Goal: Find contact information: Obtain details needed to contact an individual or organization

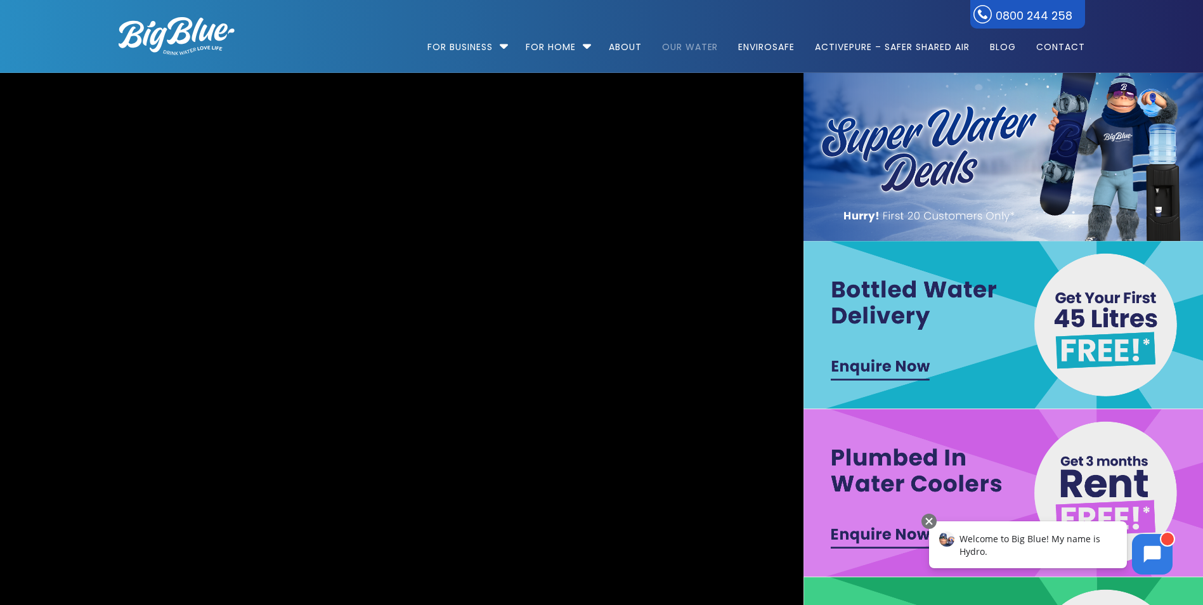
click at [702, 46] on link "Our Water" at bounding box center [690, 41] width 74 height 82
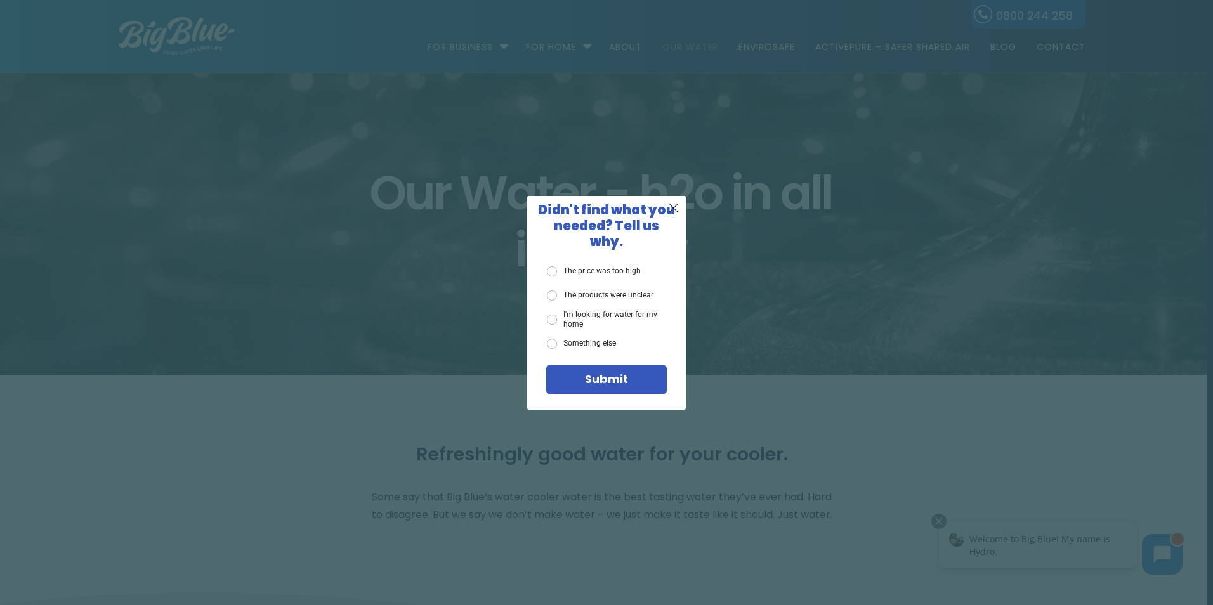
click at [854, 245] on div "X Didn't find what you needed? Tell us why. The price was too high The products…" at bounding box center [606, 302] width 1213 height 605
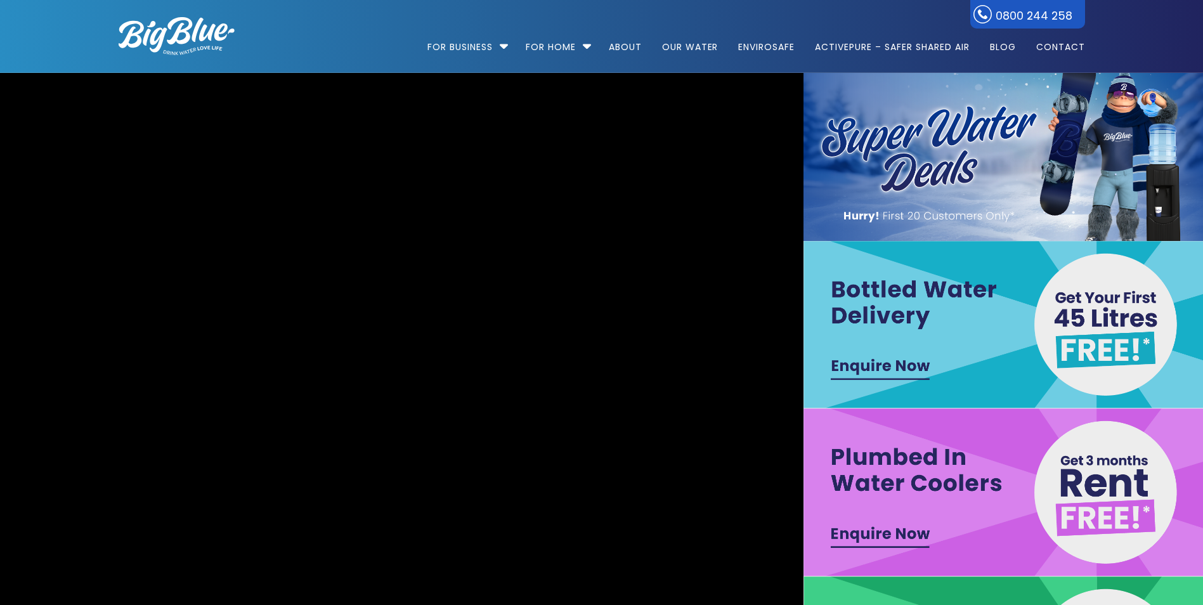
click at [873, 368] on img at bounding box center [1004, 325] width 403 height 168
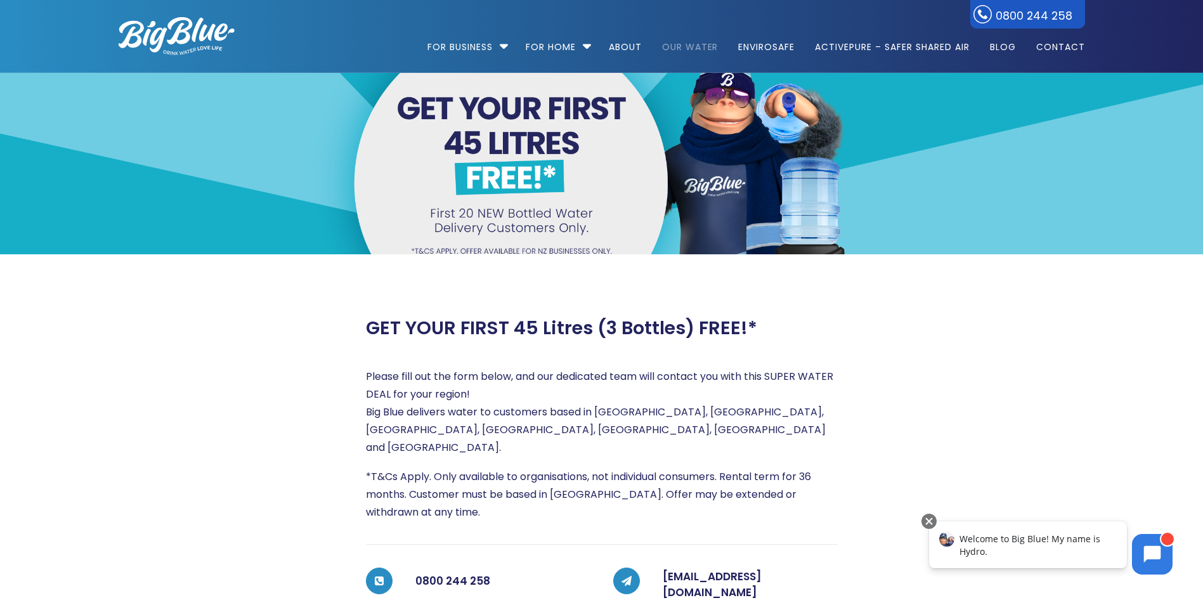
click at [675, 44] on link "Our Water" at bounding box center [690, 41] width 74 height 82
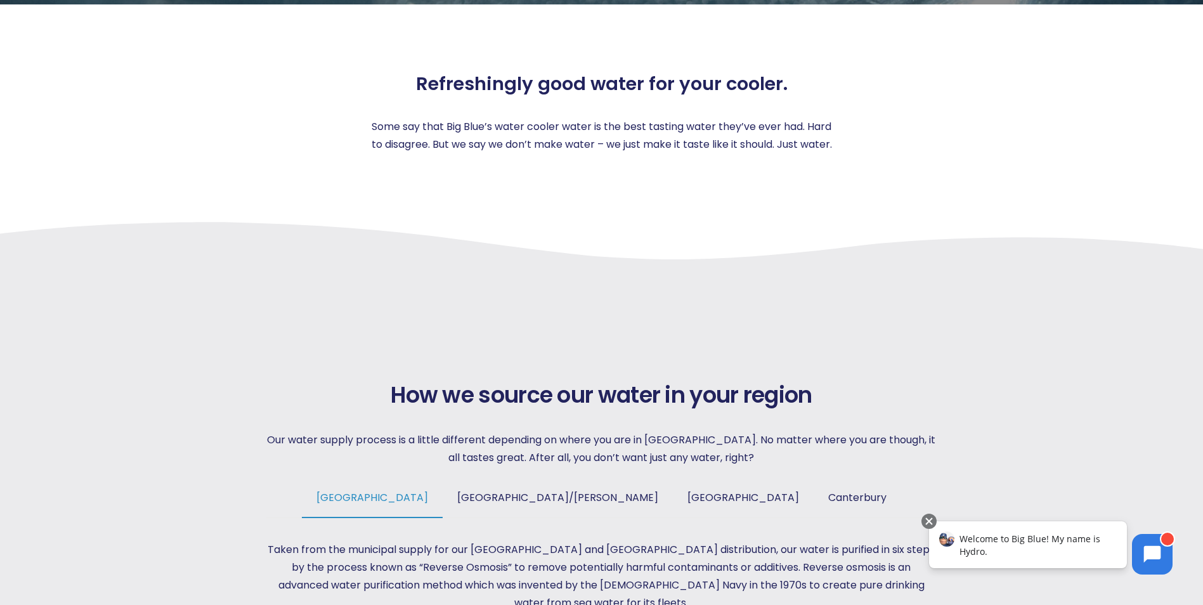
scroll to position [444, 0]
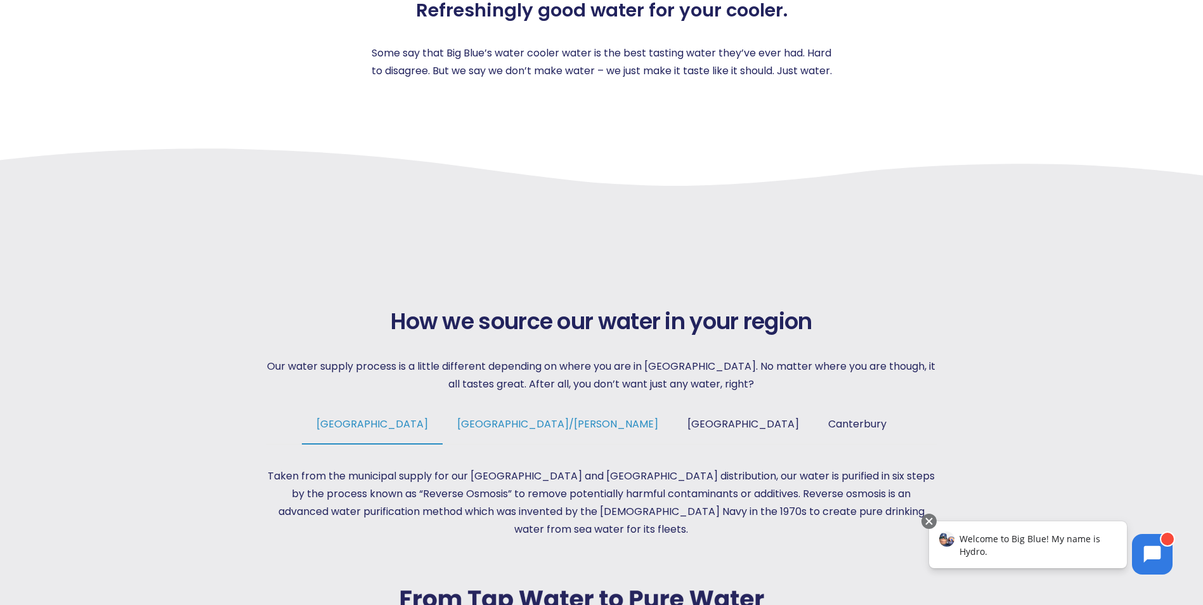
click at [543, 427] on span "[GEOGRAPHIC_DATA]/[PERSON_NAME]" at bounding box center [557, 424] width 201 height 15
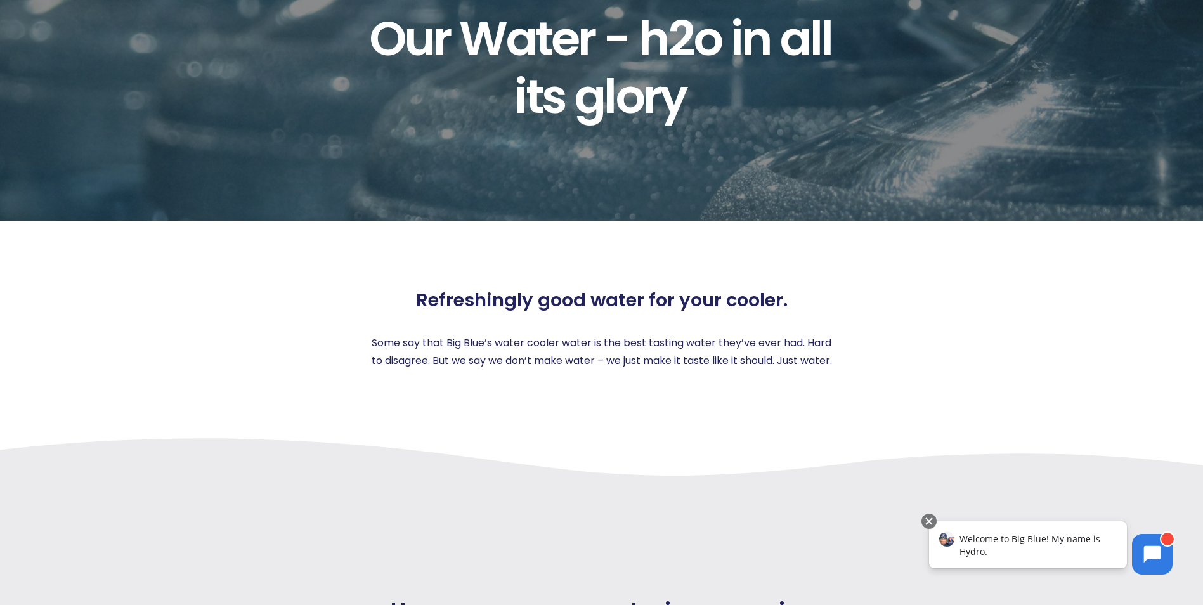
scroll to position [0, 0]
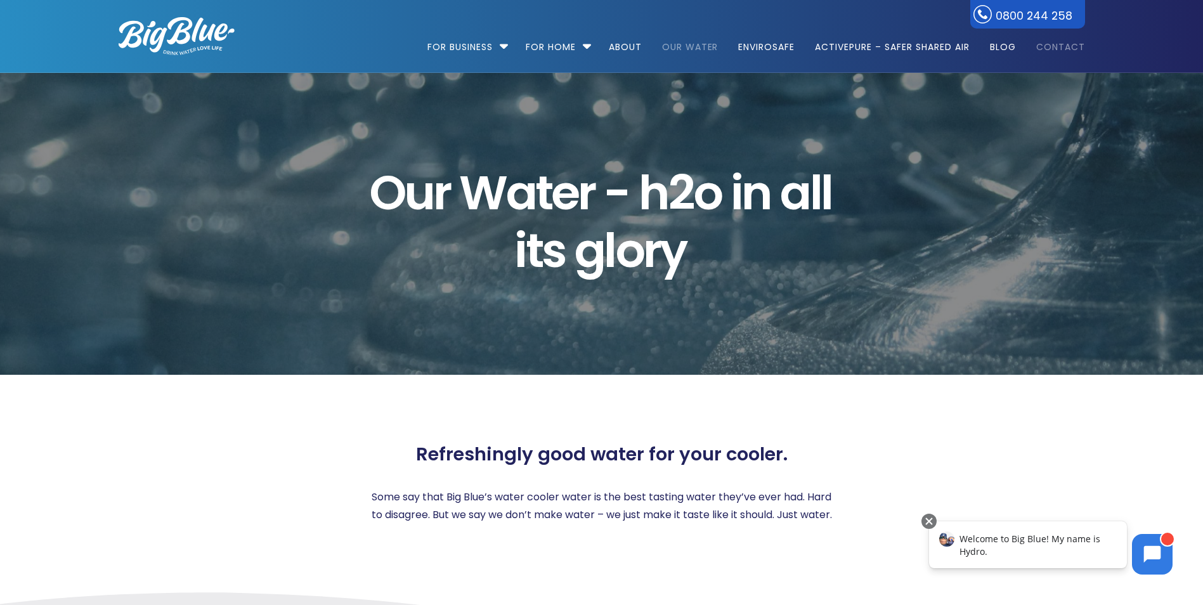
click at [1069, 47] on link "Contact" at bounding box center [1056, 41] width 58 height 82
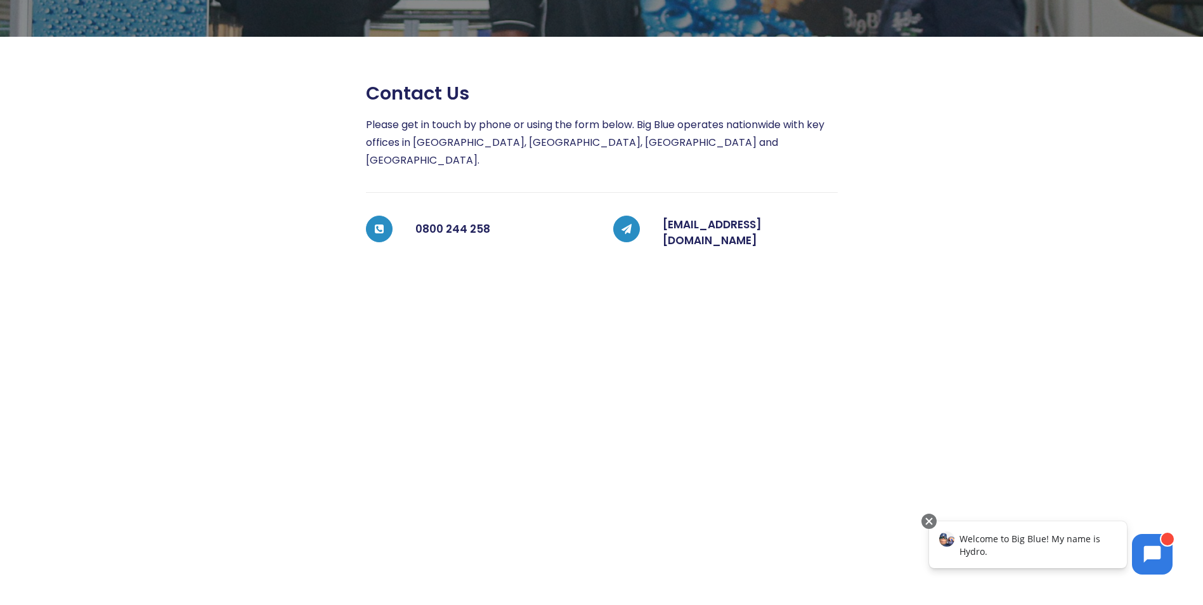
scroll to position [212, 0]
